Goal: Task Accomplishment & Management: Use online tool/utility

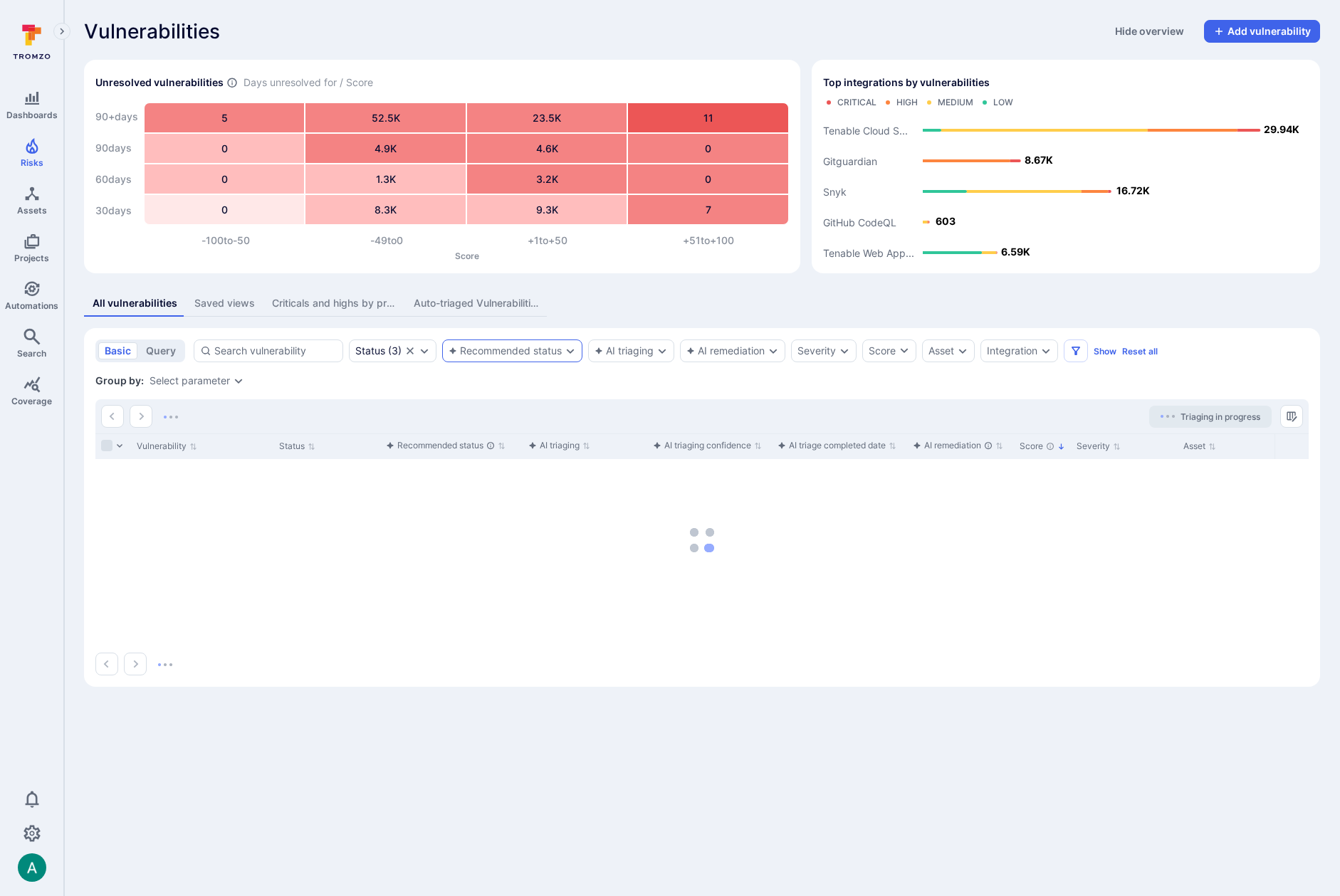
click at [482, 352] on div "Recommended status" at bounding box center [505, 351] width 113 height 12
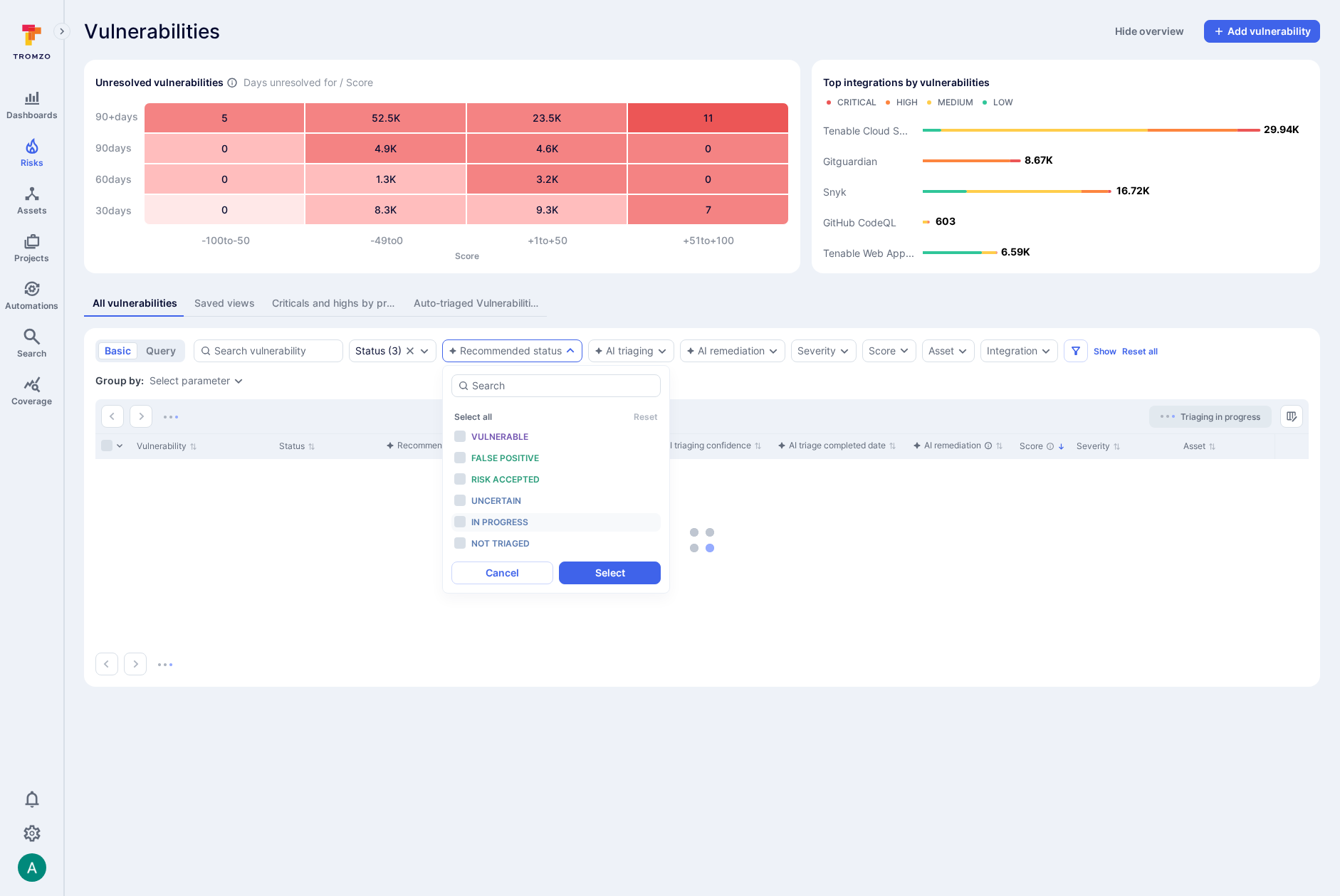
click at [495, 516] on div "In progress" at bounding box center [530, 523] width 117 height 16
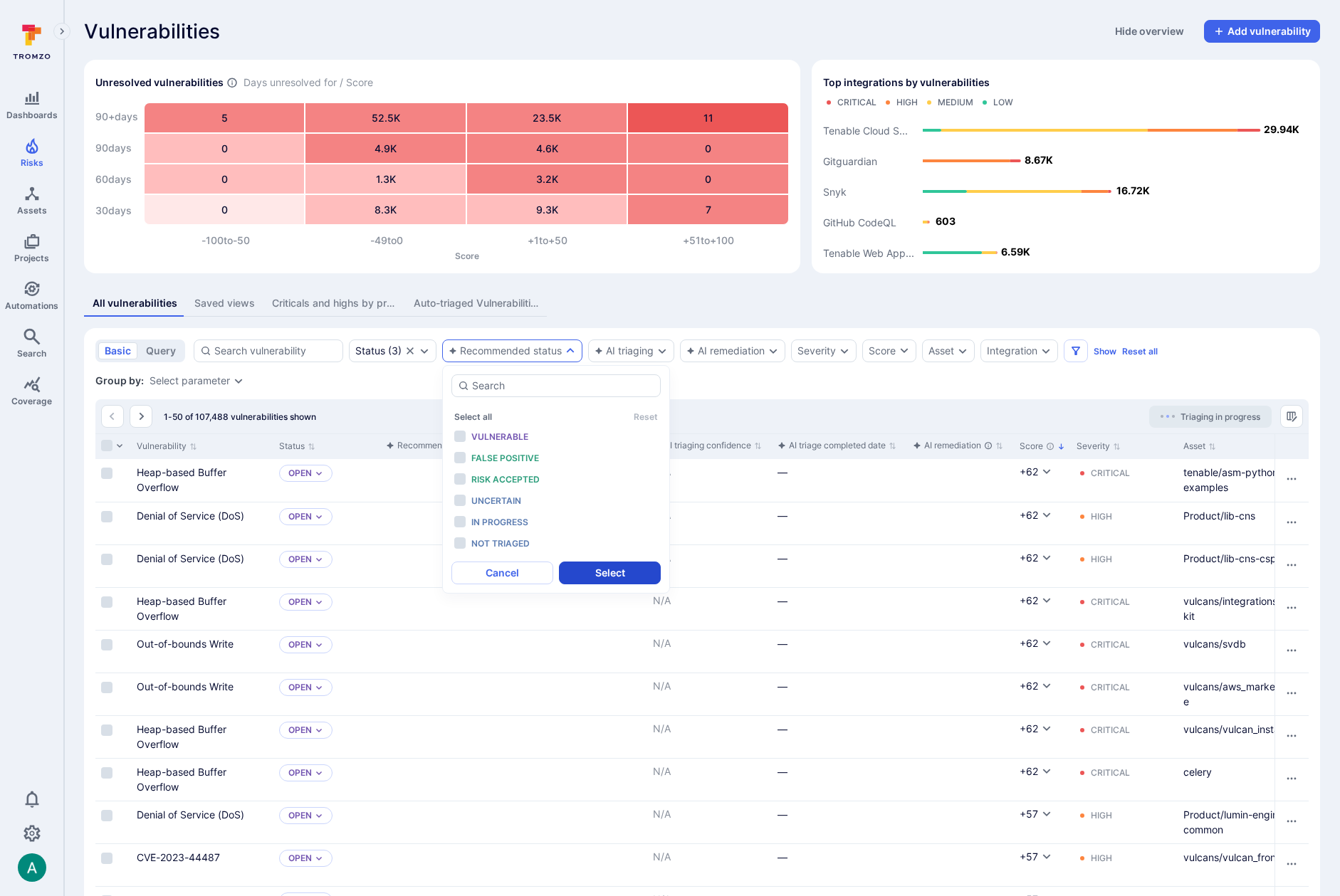
click at [598, 574] on button "Select" at bounding box center [610, 573] width 102 height 23
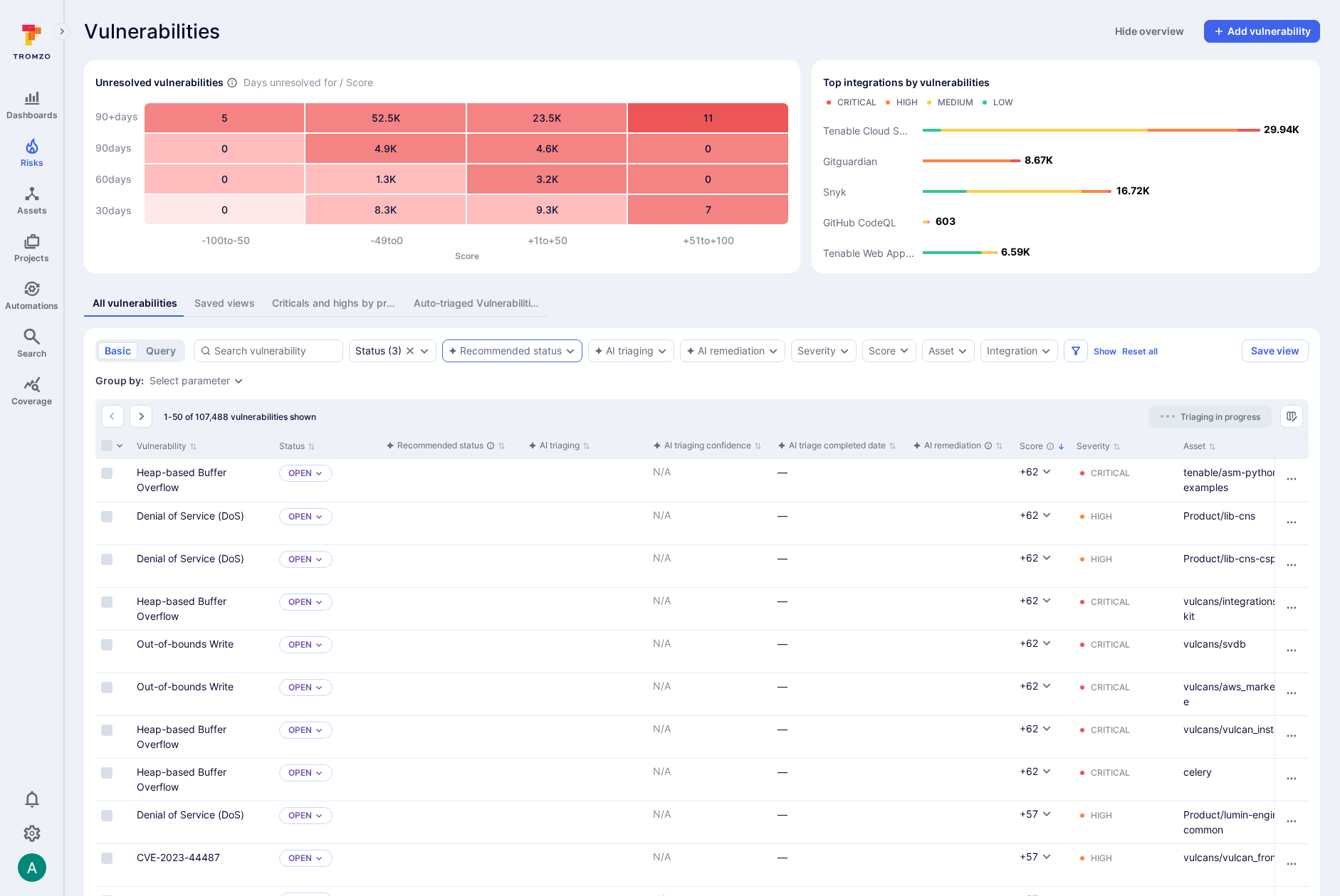
click at [501, 352] on div "Recommended status" at bounding box center [505, 351] width 113 height 12
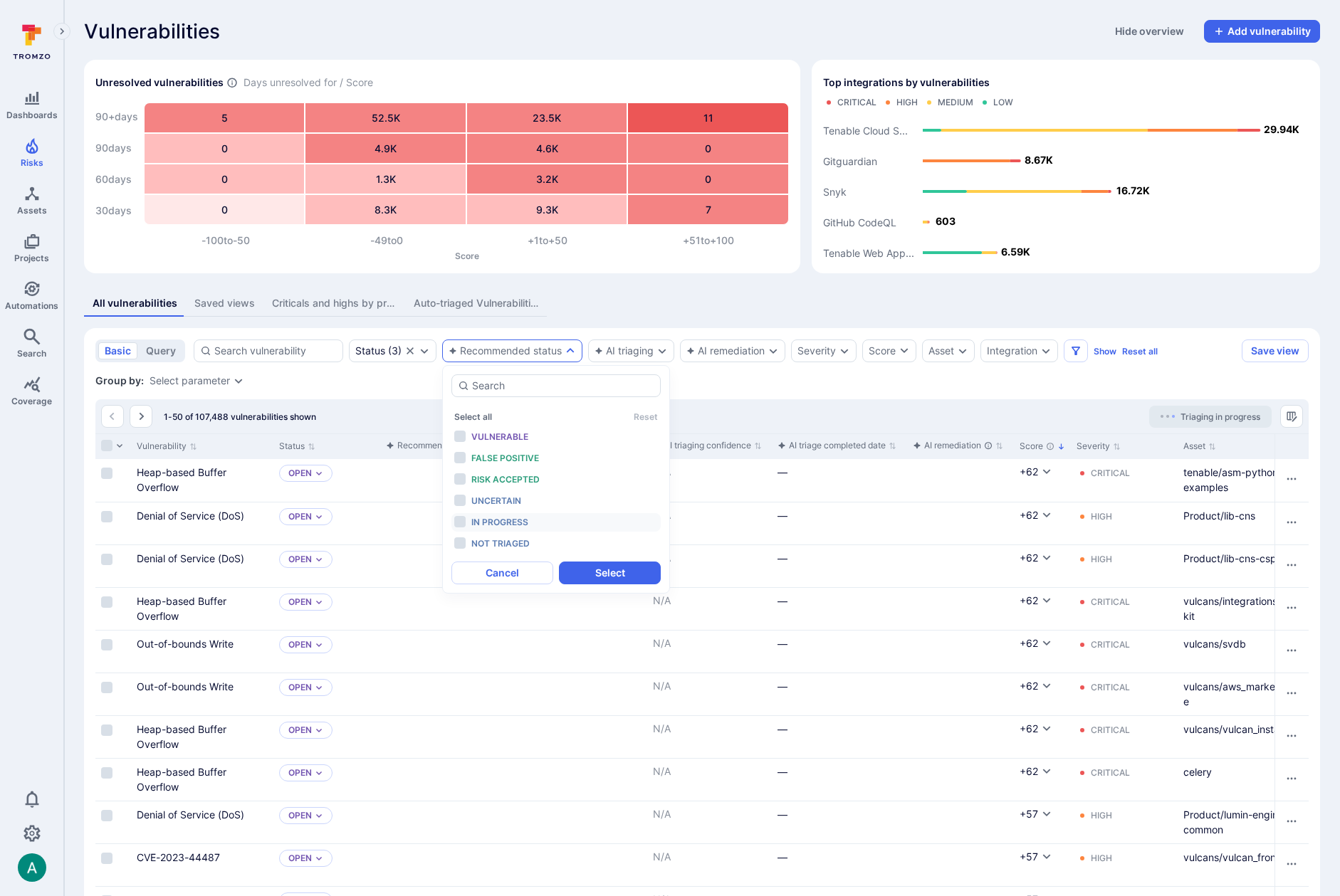
click at [494, 519] on span "In progress" at bounding box center [500, 522] width 57 height 11
click at [613, 575] on button "Select" at bounding box center [610, 573] width 102 height 23
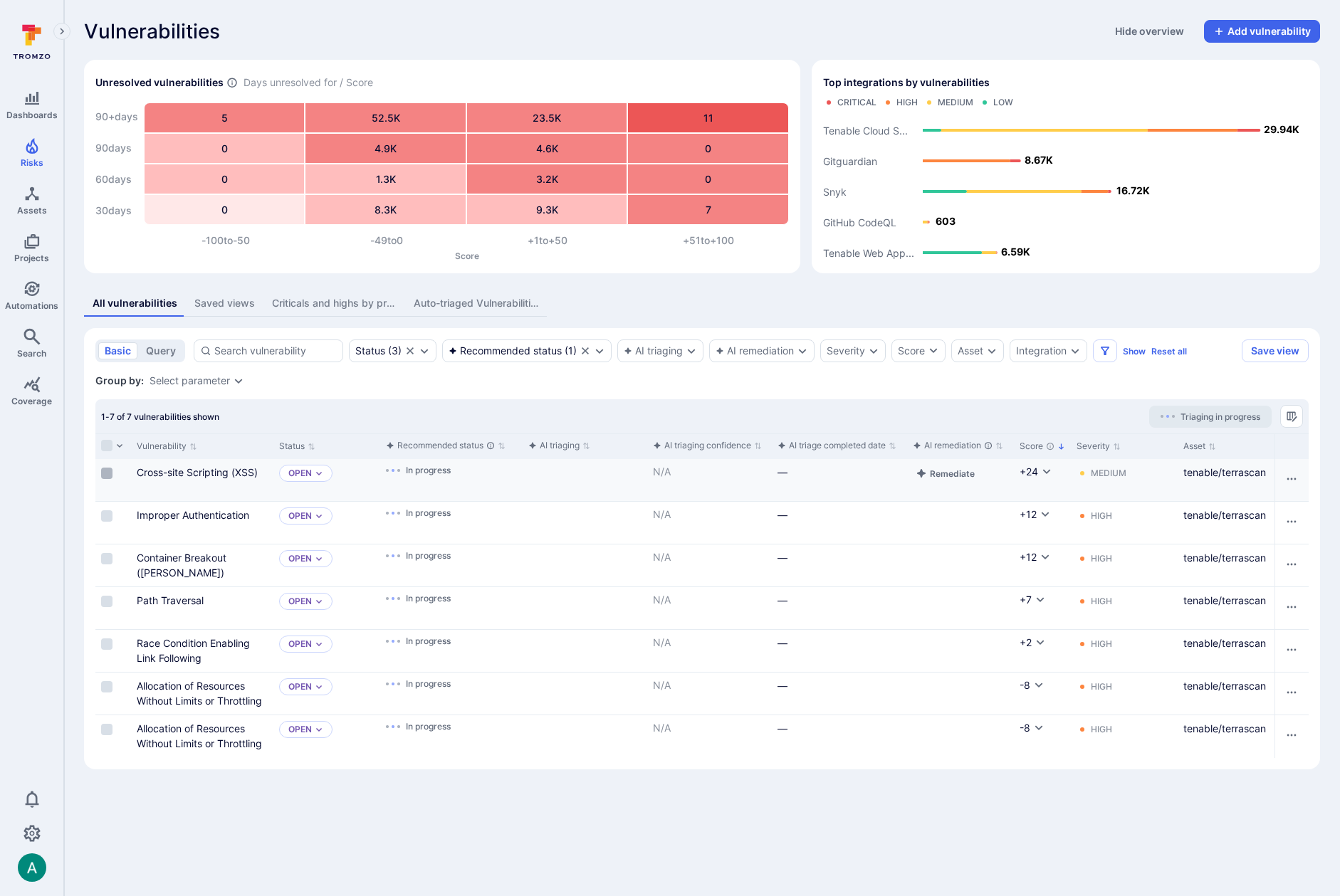
click at [108, 474] on input "Select row" at bounding box center [107, 473] width 12 height 12
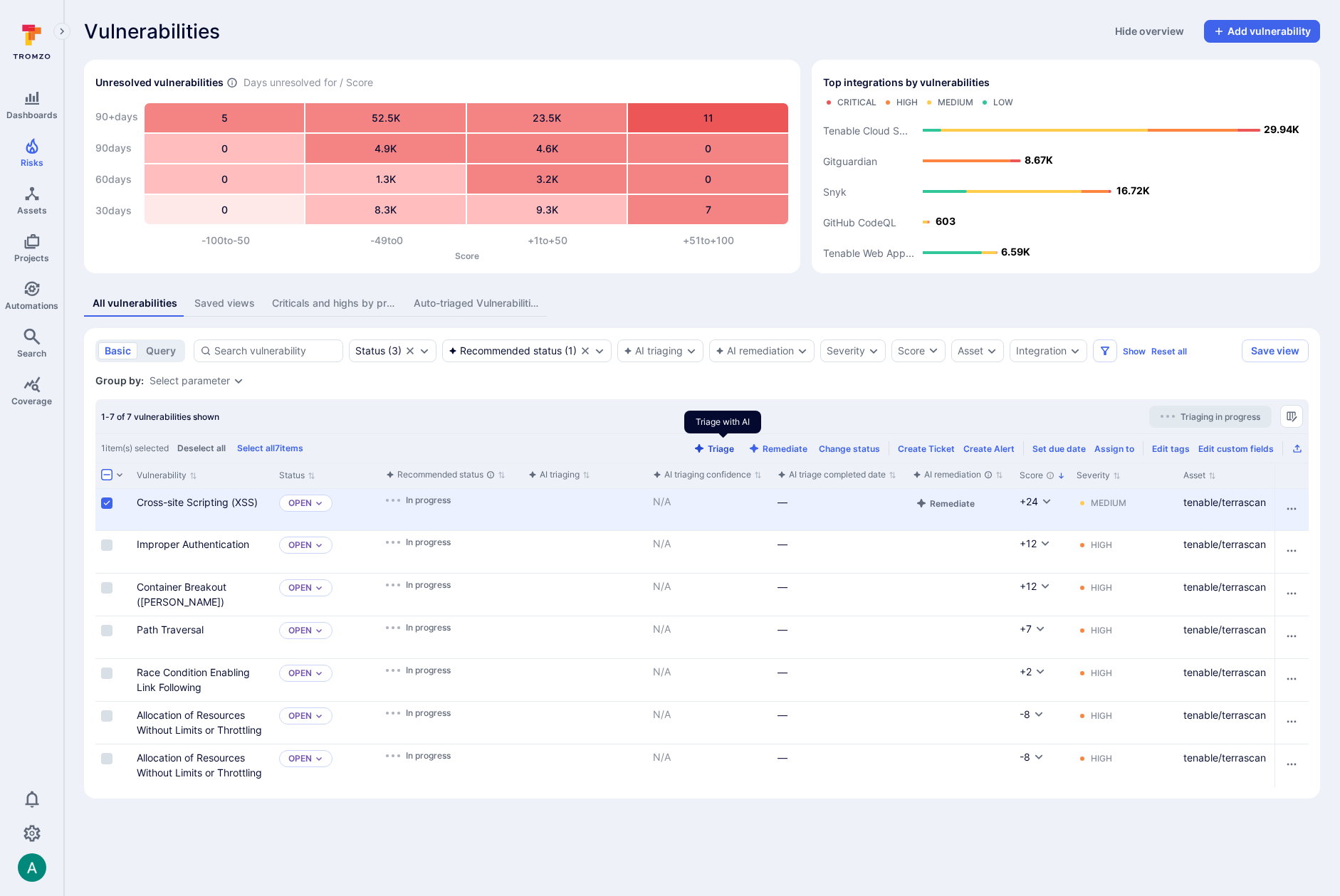
click at [718, 447] on button "Triage" at bounding box center [714, 449] width 47 height 11
click at [109, 502] on input "Select row" at bounding box center [107, 503] width 12 height 12
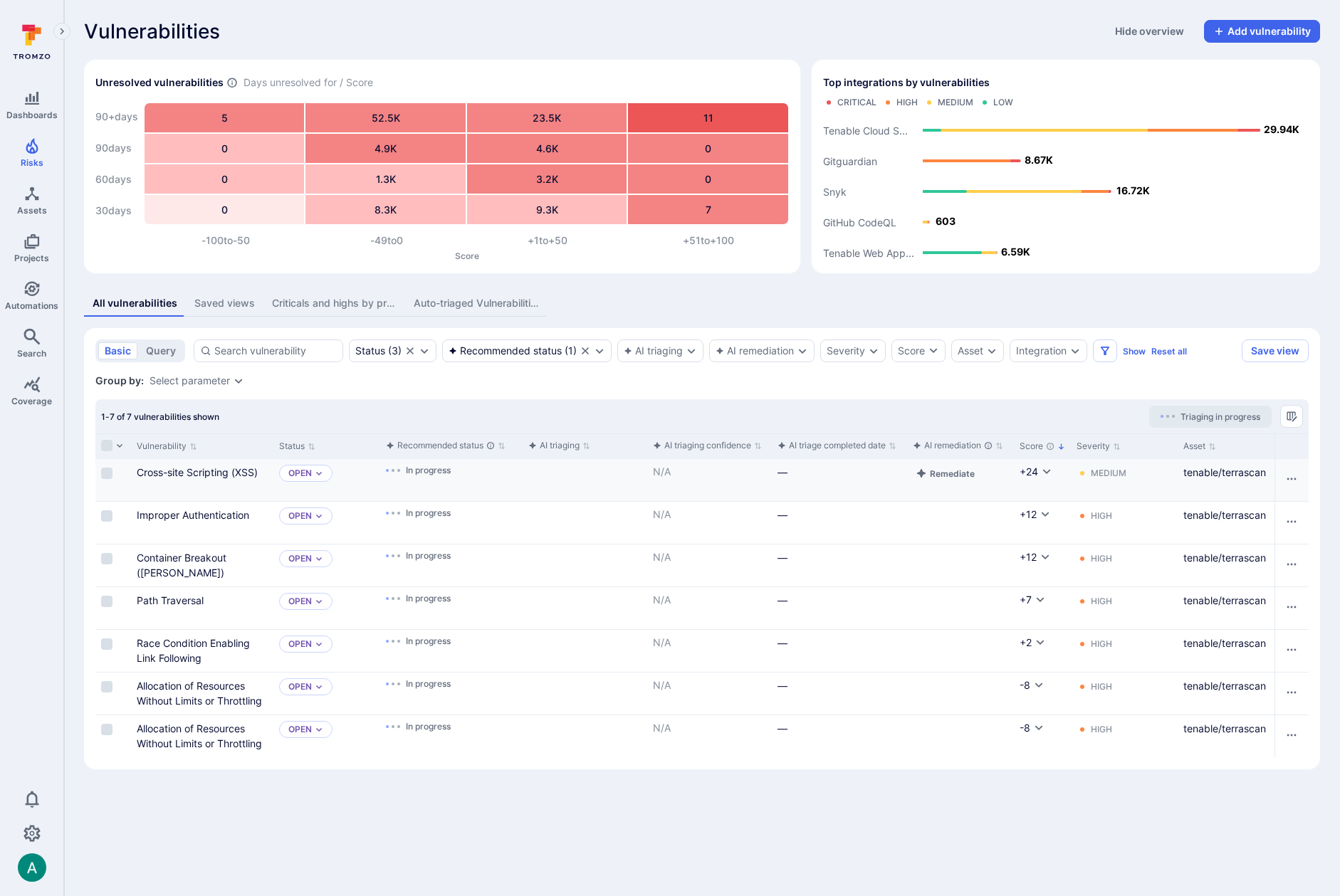
click at [109, 516] on input "Select row" at bounding box center [107, 516] width 12 height 12
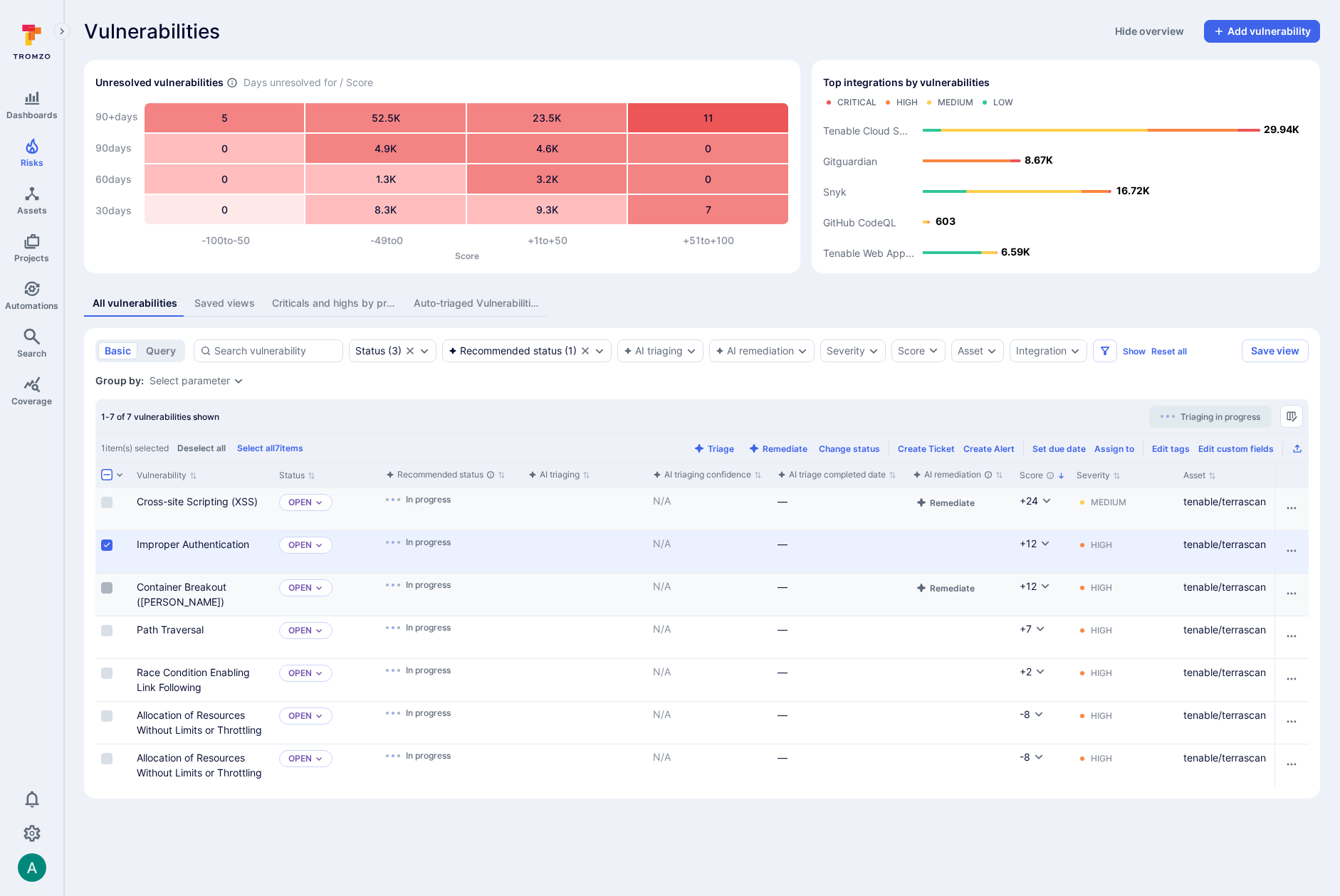
click at [107, 592] on input "Select row" at bounding box center [107, 588] width 12 height 12
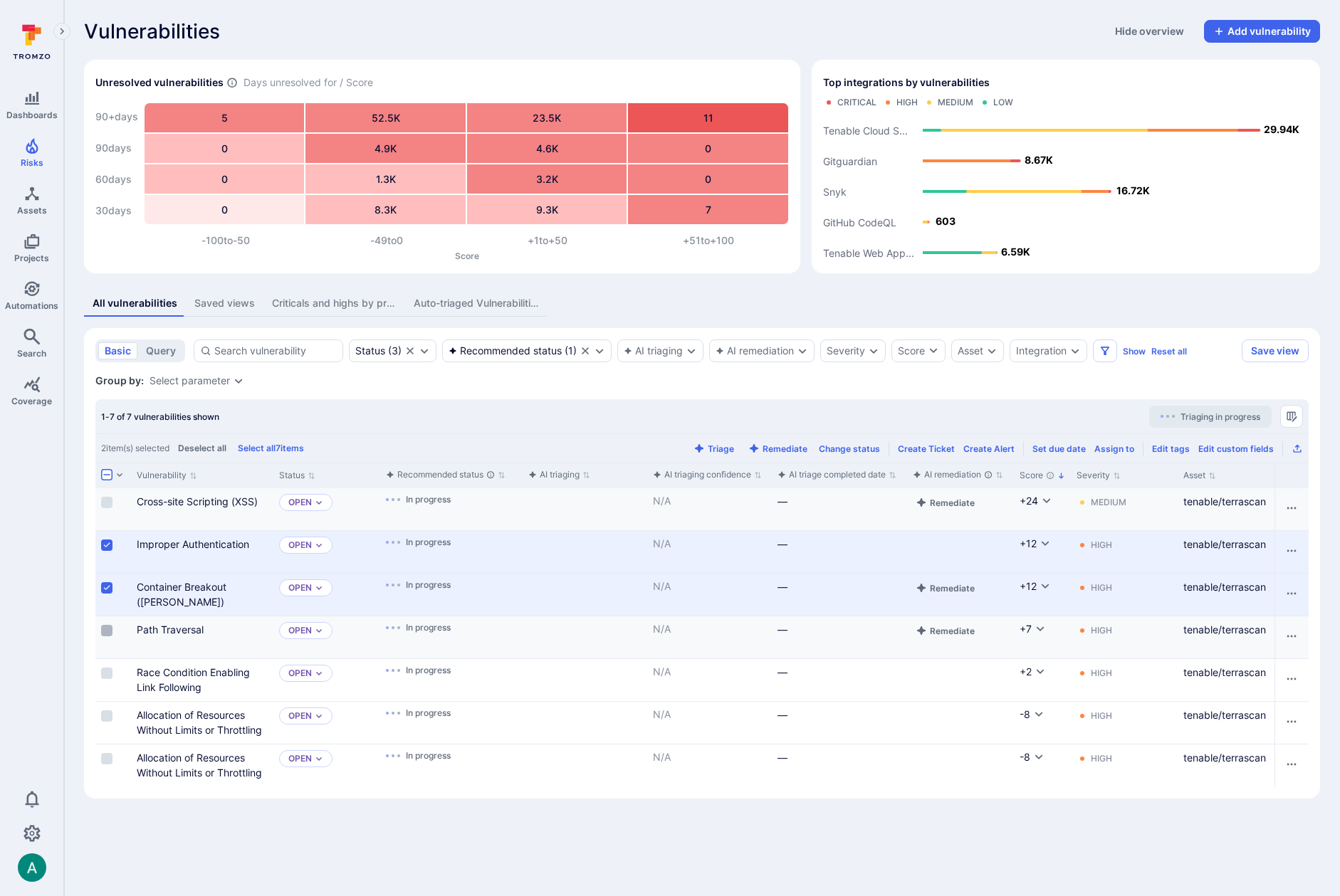
click at [106, 633] on input "Select row" at bounding box center [107, 631] width 12 height 12
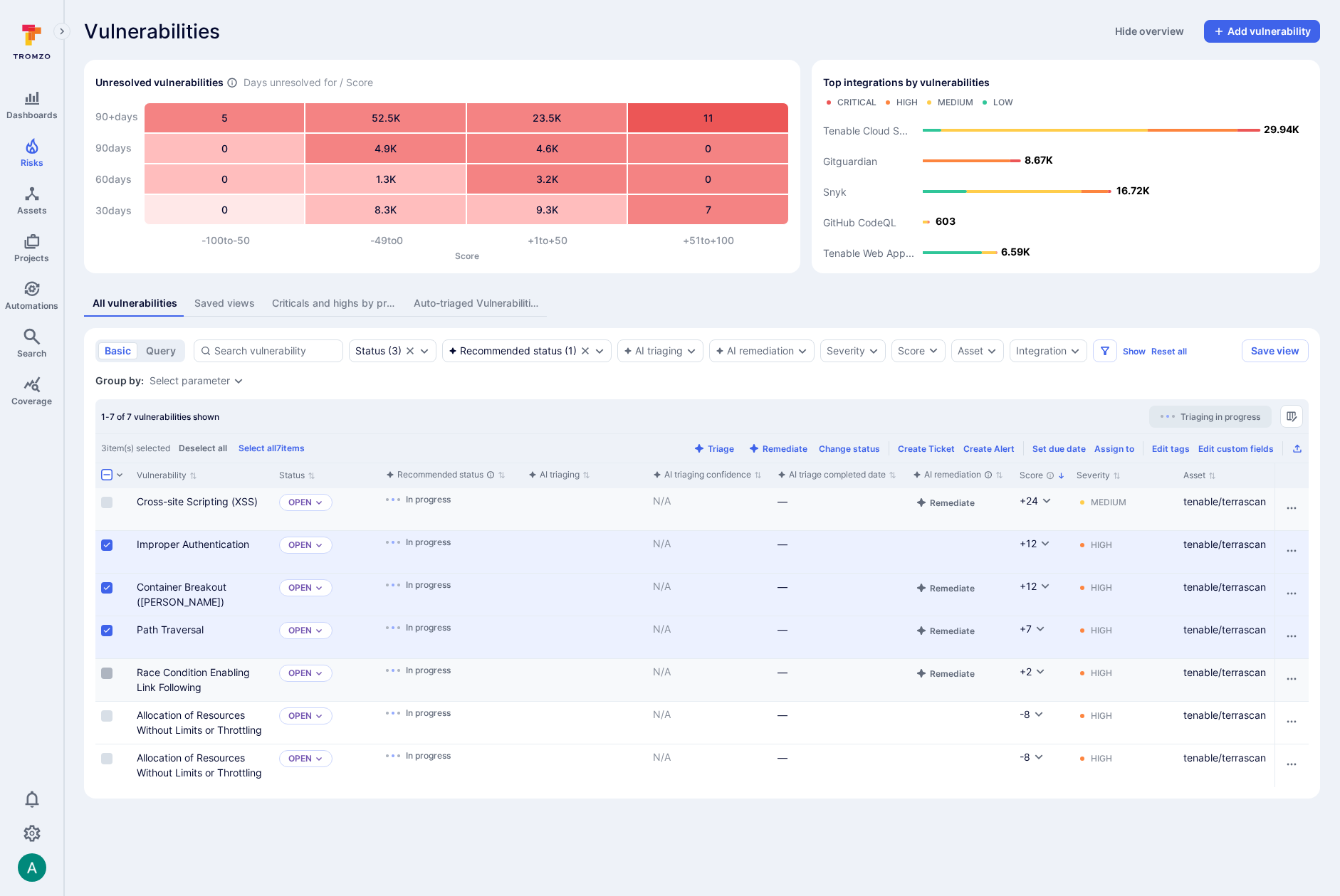
click at [108, 677] on input "Select row" at bounding box center [107, 674] width 12 height 12
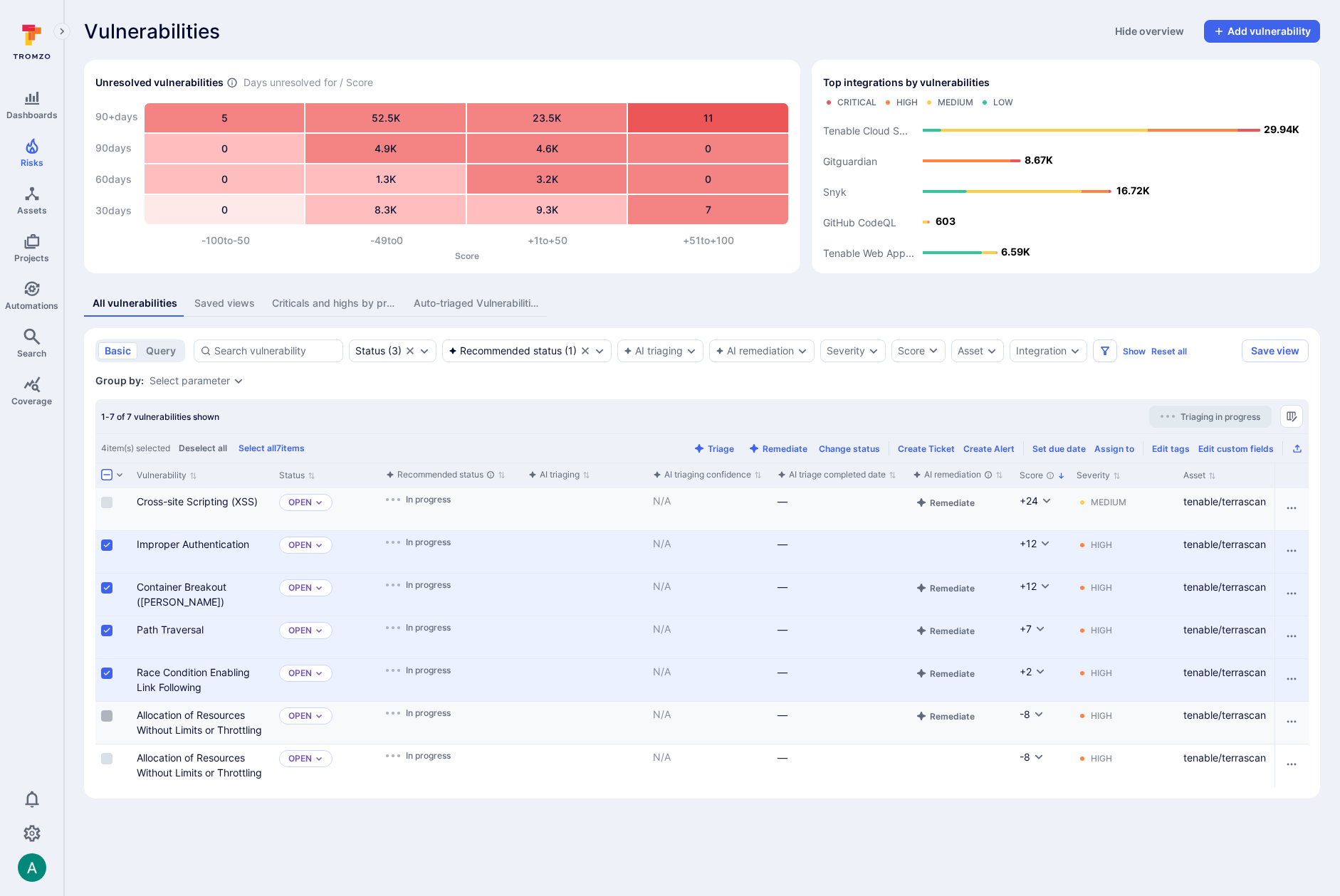
click at [105, 715] on input "Select row" at bounding box center [107, 716] width 12 height 12
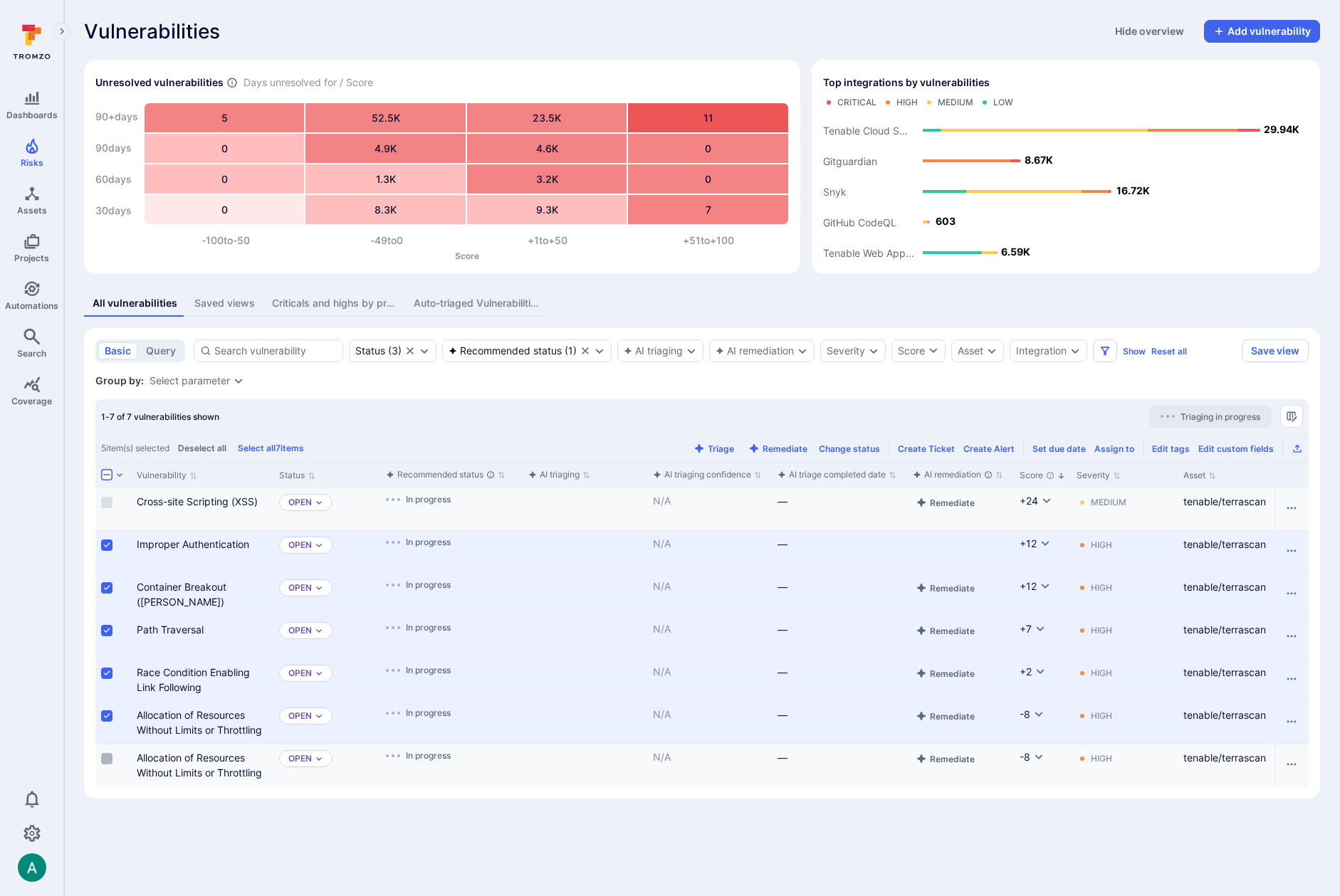
click at [110, 759] on input "Select row" at bounding box center [107, 759] width 12 height 12
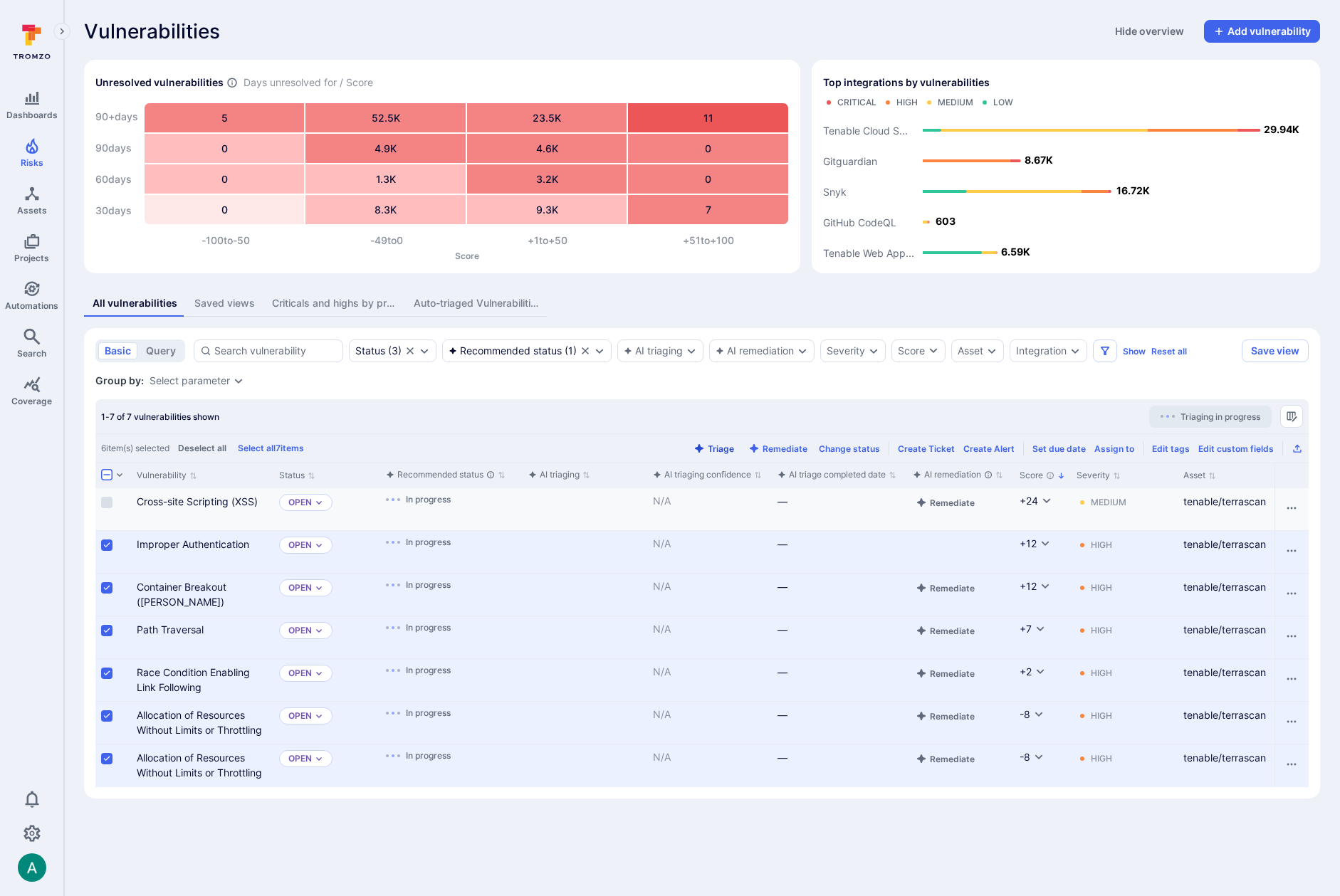
click at [732, 445] on button "Triage" at bounding box center [714, 449] width 47 height 11
